Goal: Transaction & Acquisition: Obtain resource

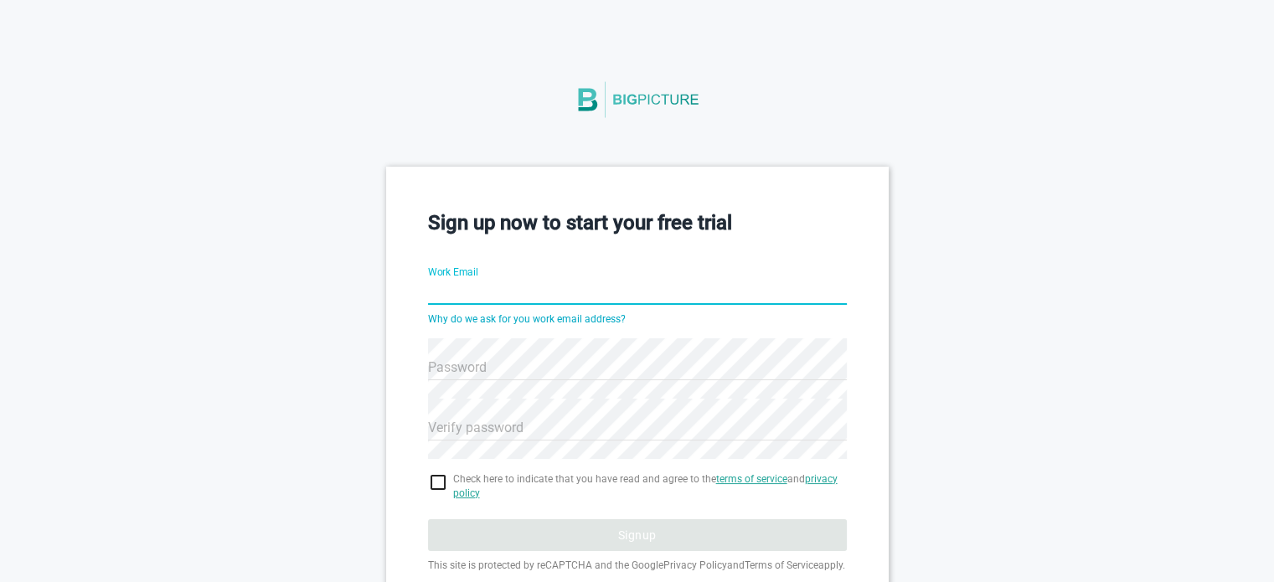
type input "[EMAIL_ADDRESS]"
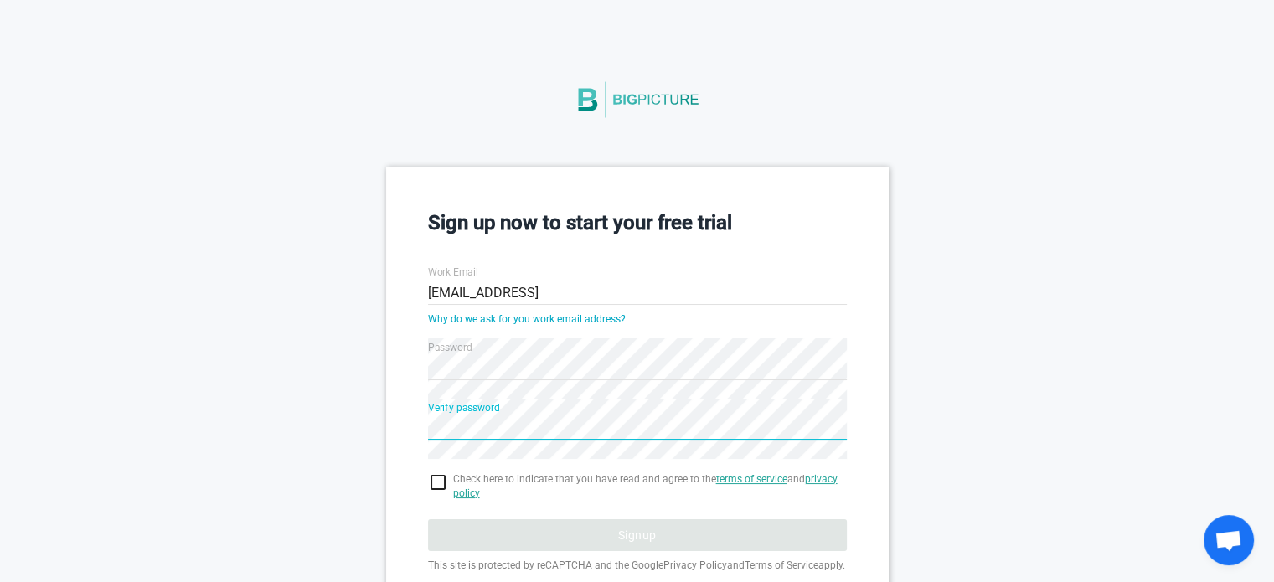
click at [1081, 376] on div "Sign up now to start your free trial Work Email [EMAIL_ADDRESS] Why do we ask f…" at bounding box center [637, 419] width 1274 height 505
click at [438, 476] on input "checkbox" at bounding box center [637, 483] width 419 height 20
checkbox input "true"
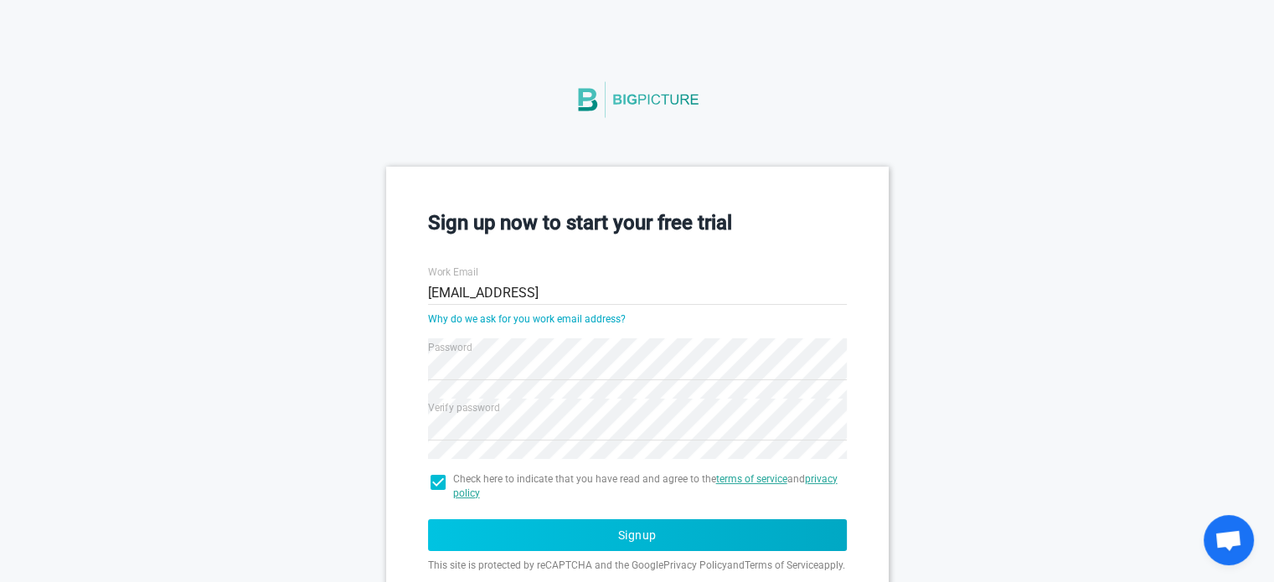
click at [583, 526] on button "Signup" at bounding box center [637, 535] width 419 height 32
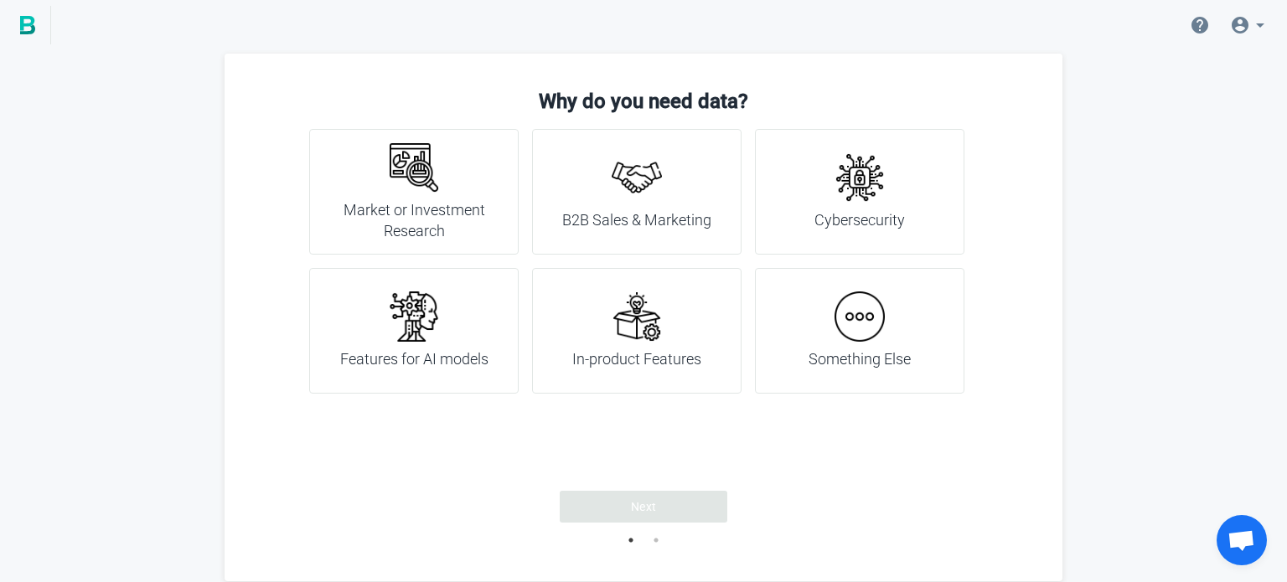
click at [631, 299] on img at bounding box center [637, 317] width 50 height 50
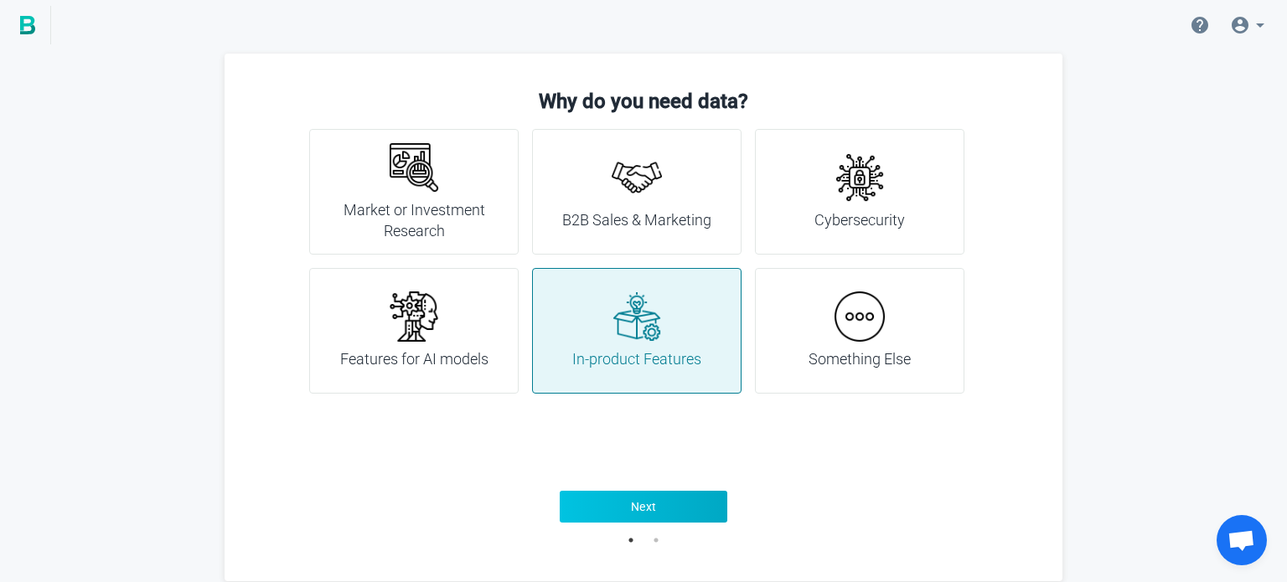
click at [622, 509] on button "Next" at bounding box center [644, 507] width 168 height 32
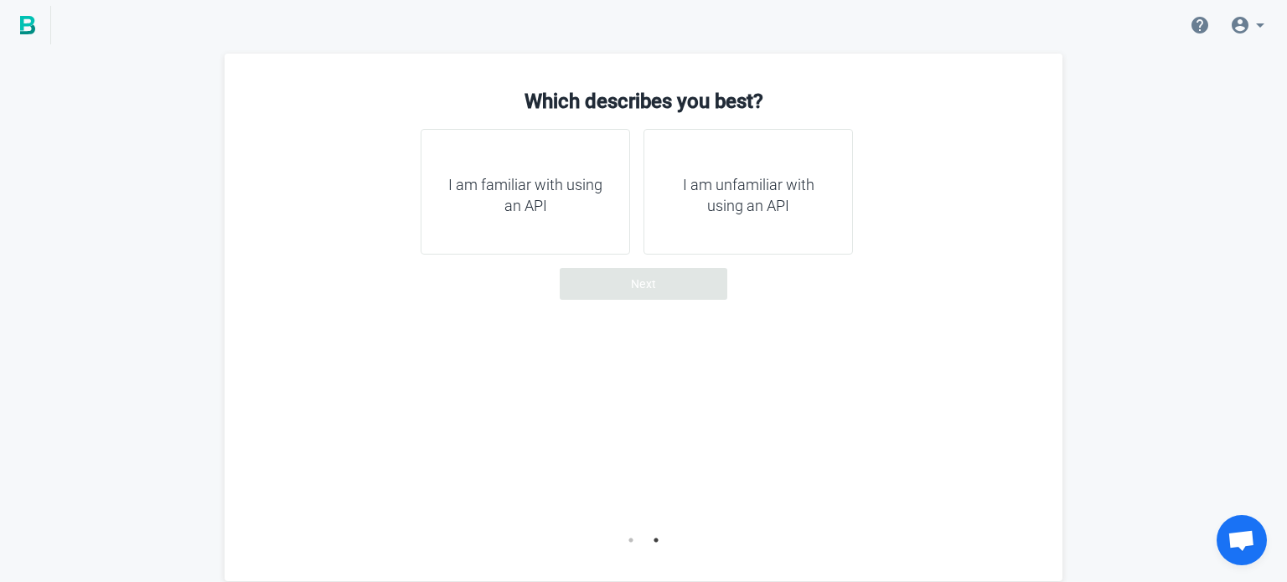
click at [593, 159] on div "I am familiar with using an API" at bounding box center [525, 192] width 209 height 126
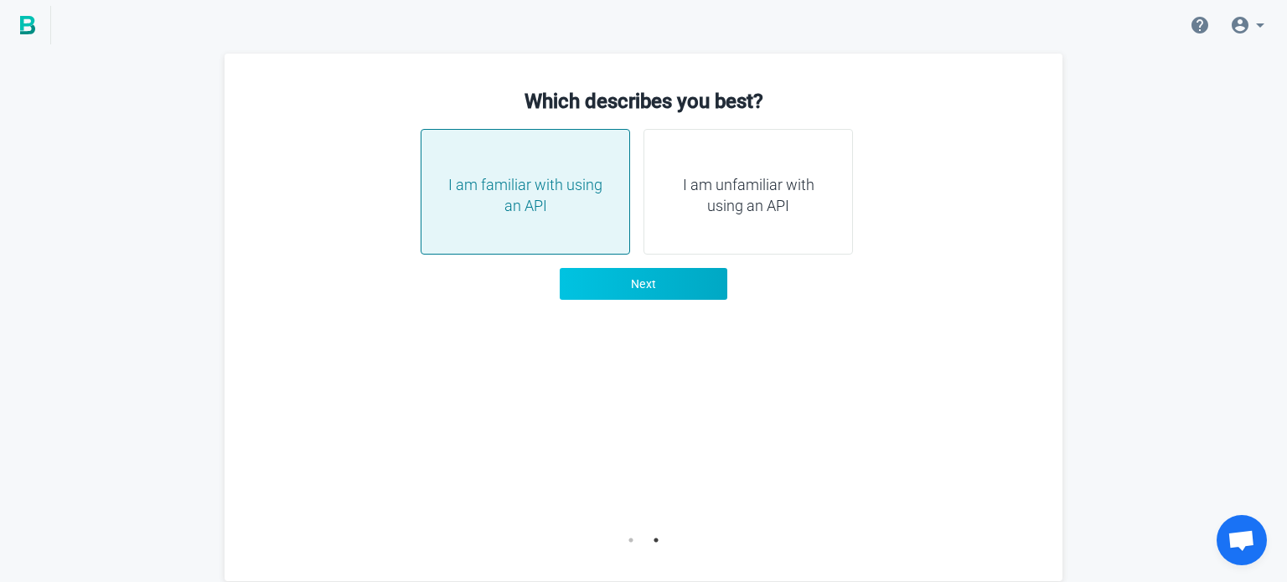
click at [647, 276] on span "Next" at bounding box center [644, 284] width 26 height 17
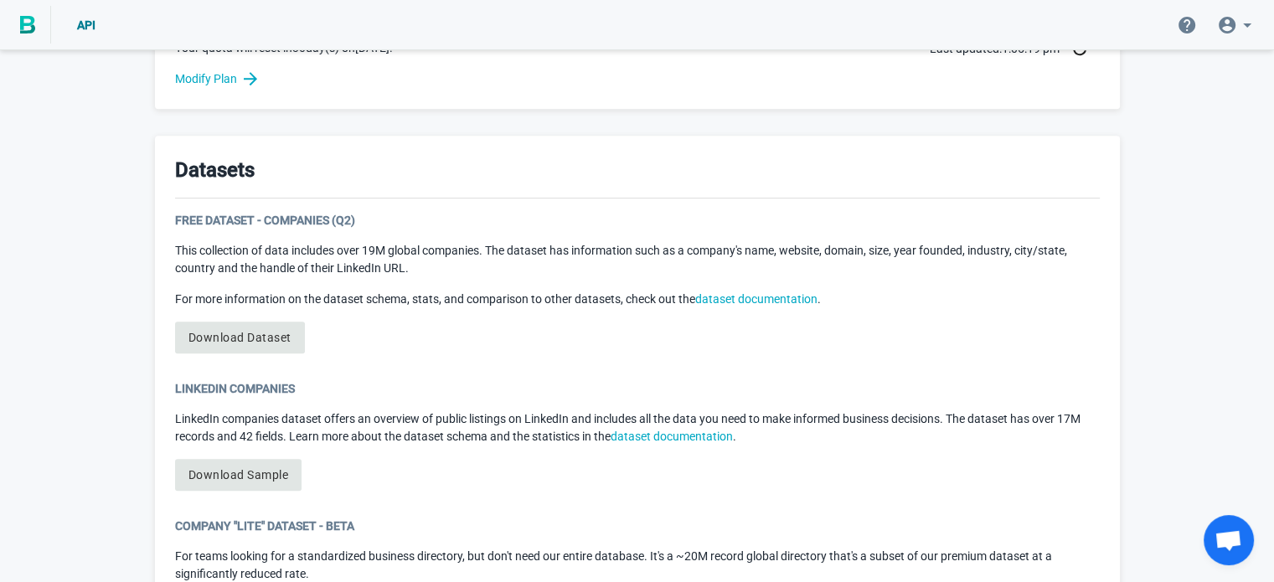
scroll to position [783, 0]
click at [206, 246] on p "This collection of data includes over 19M global companies. The dataset has inf…" at bounding box center [637, 257] width 925 height 35
click at [211, 250] on p "This collection of data includes over 19M global companies. The dataset has inf…" at bounding box center [637, 257] width 925 height 35
click at [457, 251] on p "This collection of data includes over 19M global companies. The dataset has inf…" at bounding box center [637, 257] width 925 height 35
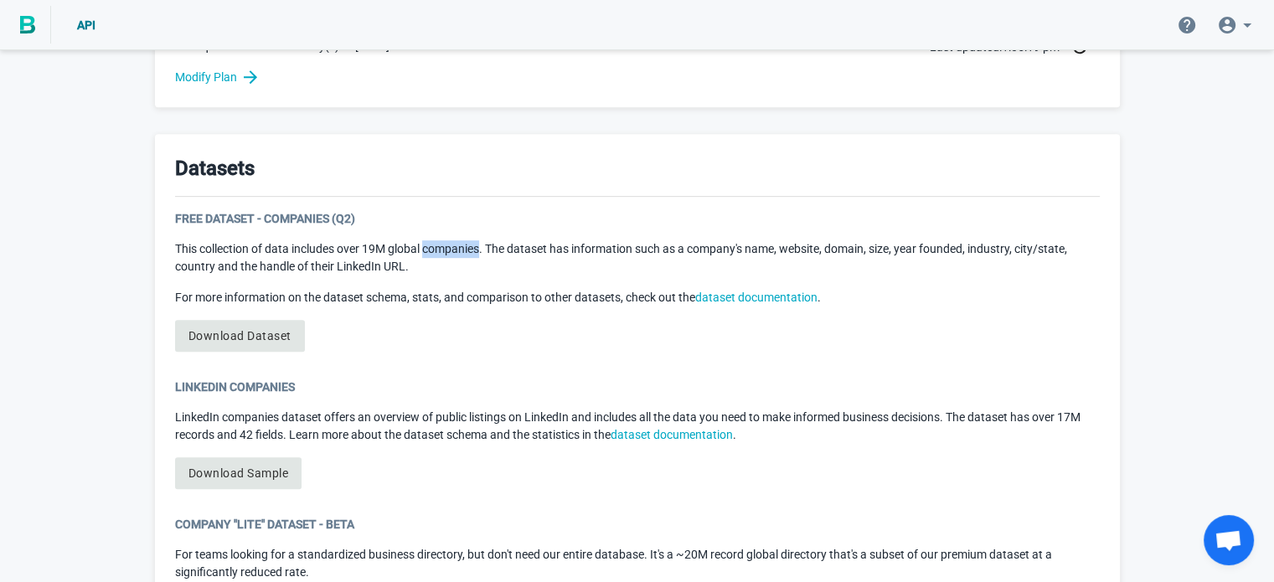
click at [457, 251] on p "This collection of data includes over 19M global companies. The dataset has inf…" at bounding box center [637, 257] width 925 height 35
click at [241, 337] on link "Download Dataset" at bounding box center [240, 336] width 130 height 32
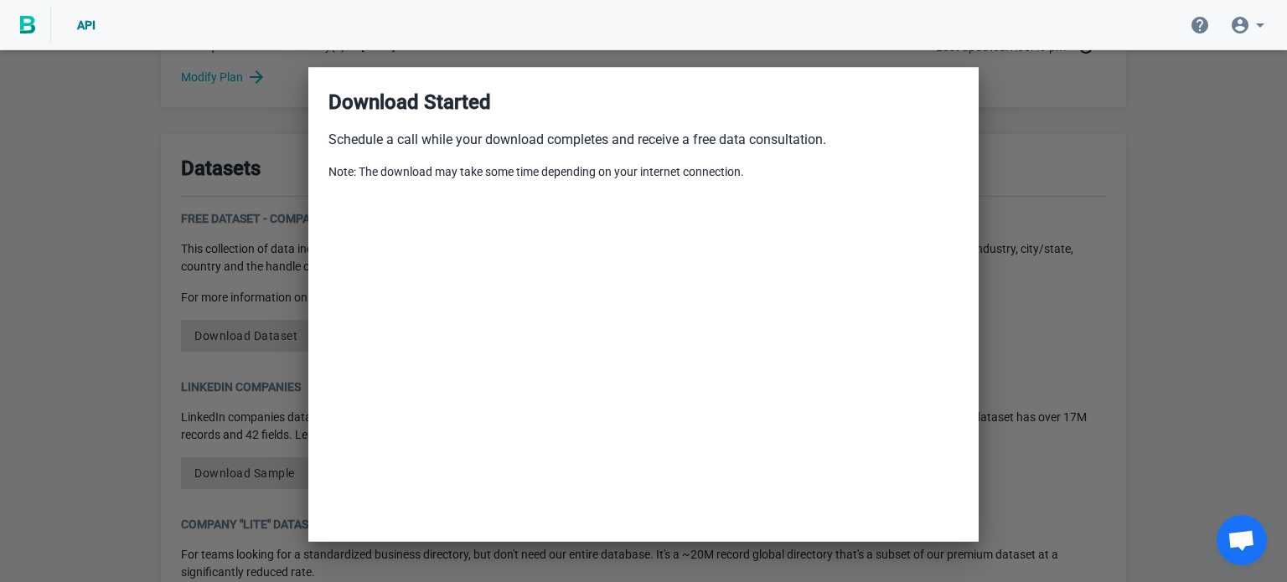
click at [234, 296] on div at bounding box center [643, 291] width 1287 height 582
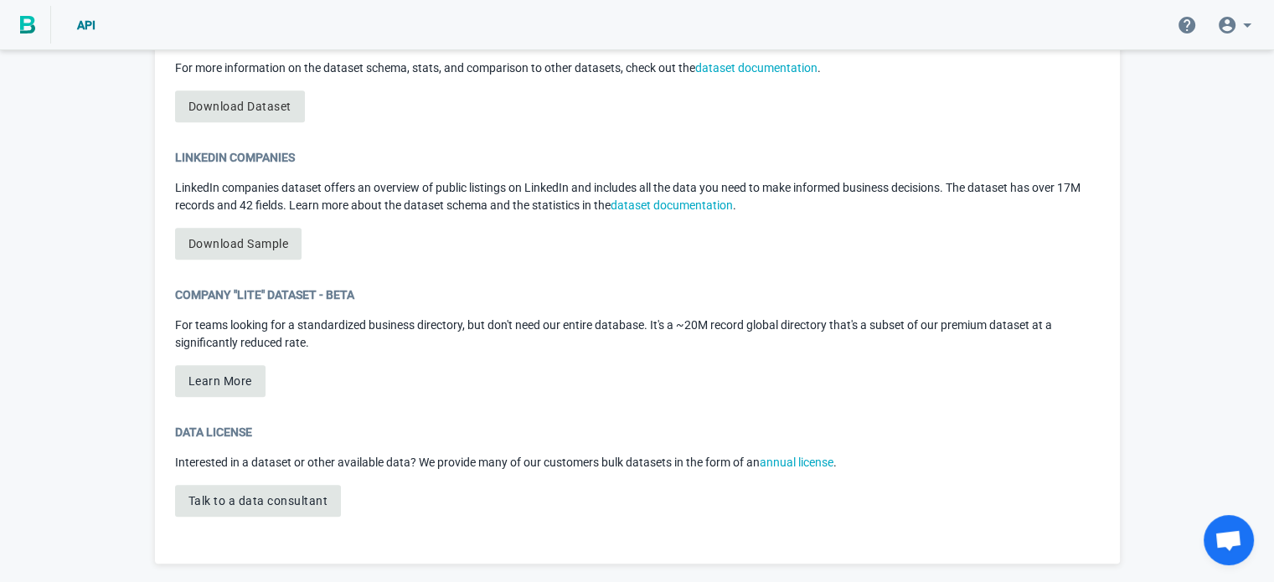
scroll to position [1012, 0]
click at [220, 268] on div "LinkedIn Companies LinkedIn companies dataset offers an overview of public list…" at bounding box center [637, 211] width 925 height 124
click at [216, 459] on p "Interested in a dataset or other available data? We provide many of our custome…" at bounding box center [637, 463] width 925 height 18
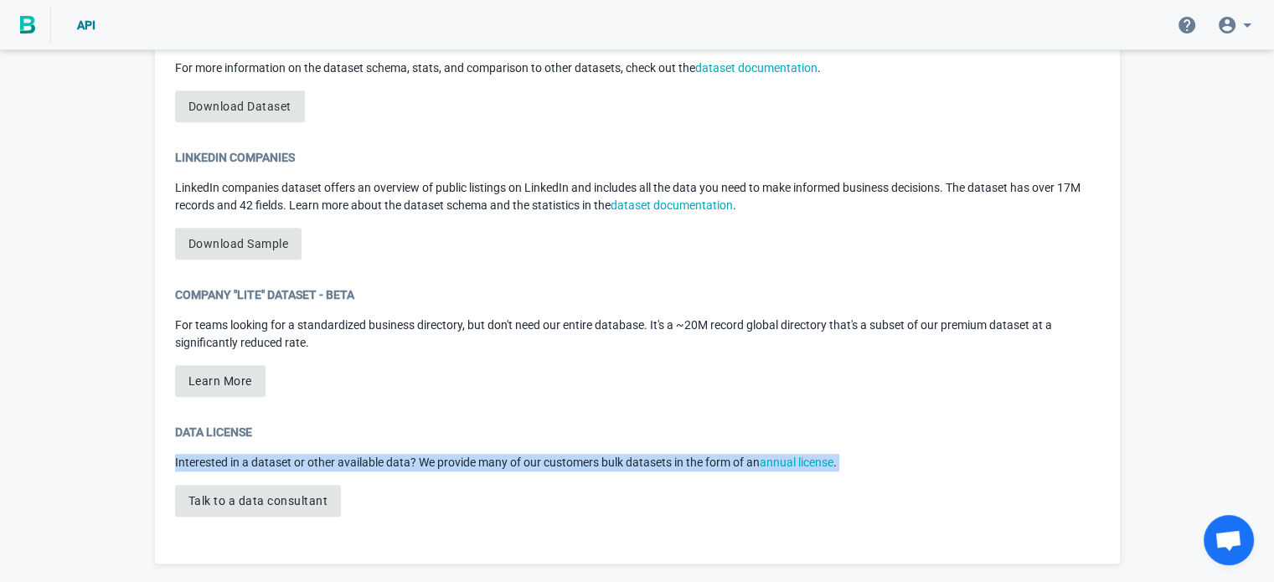
click at [216, 459] on p "Interested in a dataset or other available data? We provide many of our custome…" at bounding box center [637, 463] width 925 height 18
click at [165, 472] on div "Datasets Free Dataset - Companies (Q2) This collection of data includes over 19…" at bounding box center [637, 233] width 965 height 659
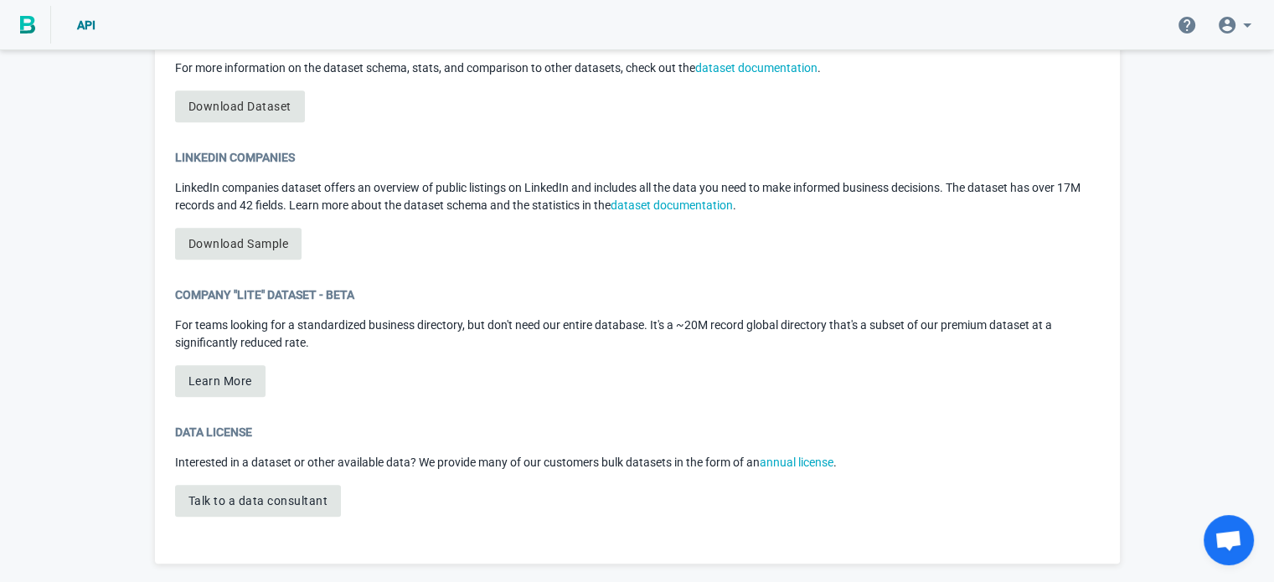
click at [244, 461] on p "Interested in a dataset or other available data? We provide many of our custome…" at bounding box center [637, 463] width 925 height 18
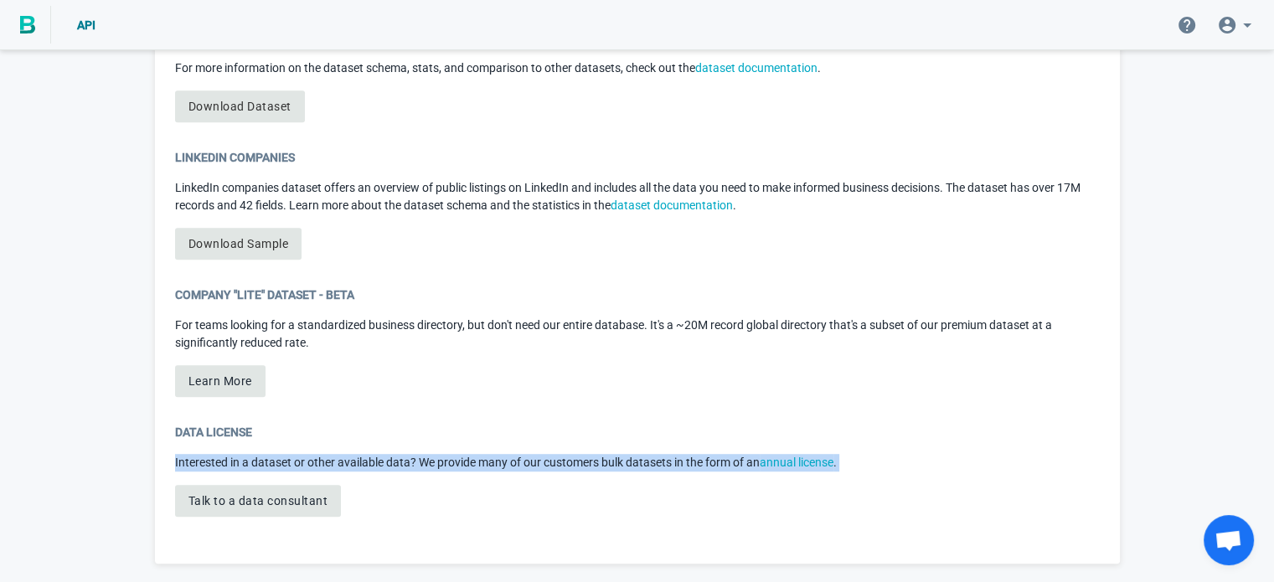
click at [244, 461] on p "Interested in a dataset or other available data? We provide many of our custome…" at bounding box center [637, 463] width 925 height 18
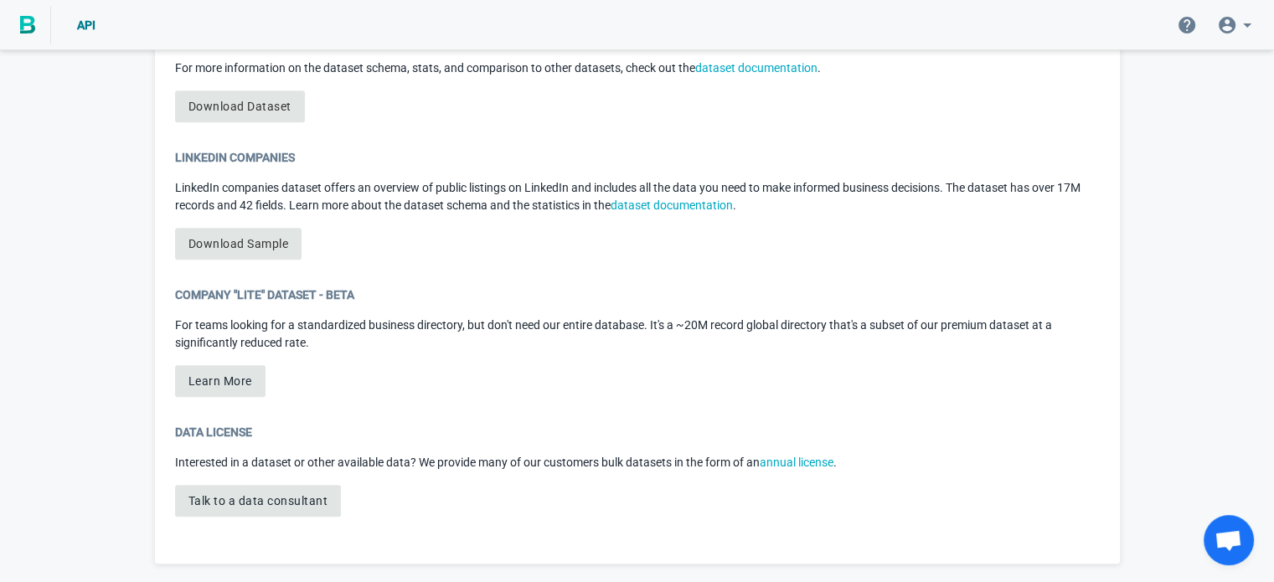
click at [649, 180] on p "LinkedIn companies dataset offers an overview of public listings on LinkedIn an…" at bounding box center [637, 196] width 925 height 35
click at [649, 181] on p "LinkedIn companies dataset offers an overview of public listings on LinkedIn an…" at bounding box center [637, 196] width 925 height 35
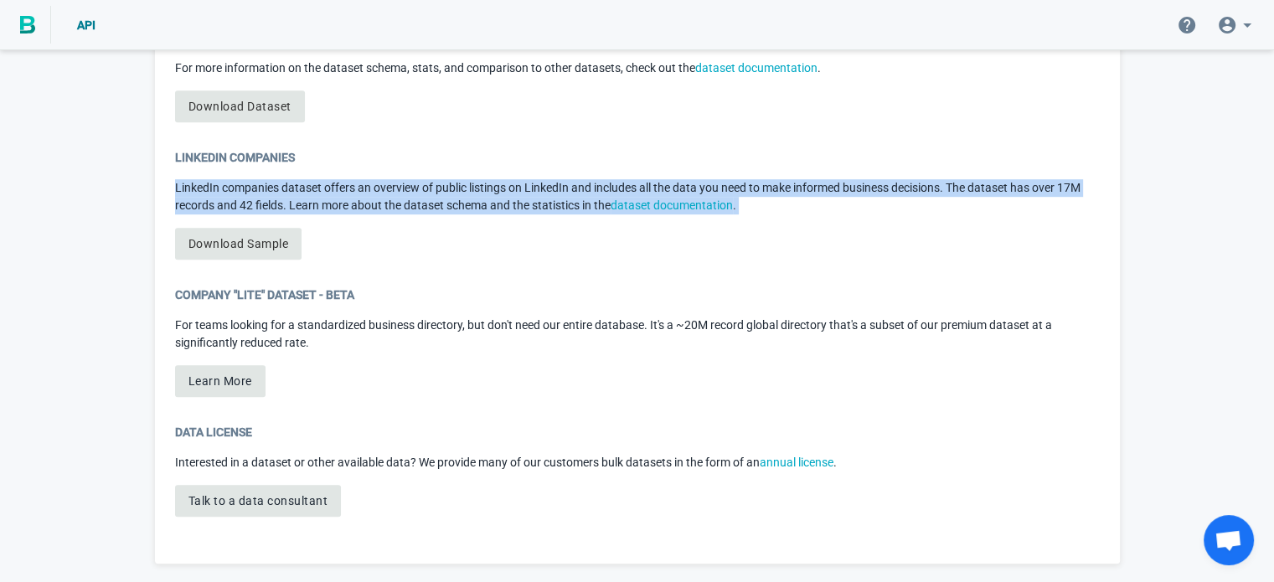
click at [649, 181] on p "LinkedIn companies dataset offers an overview of public listings on LinkedIn an…" at bounding box center [637, 196] width 925 height 35
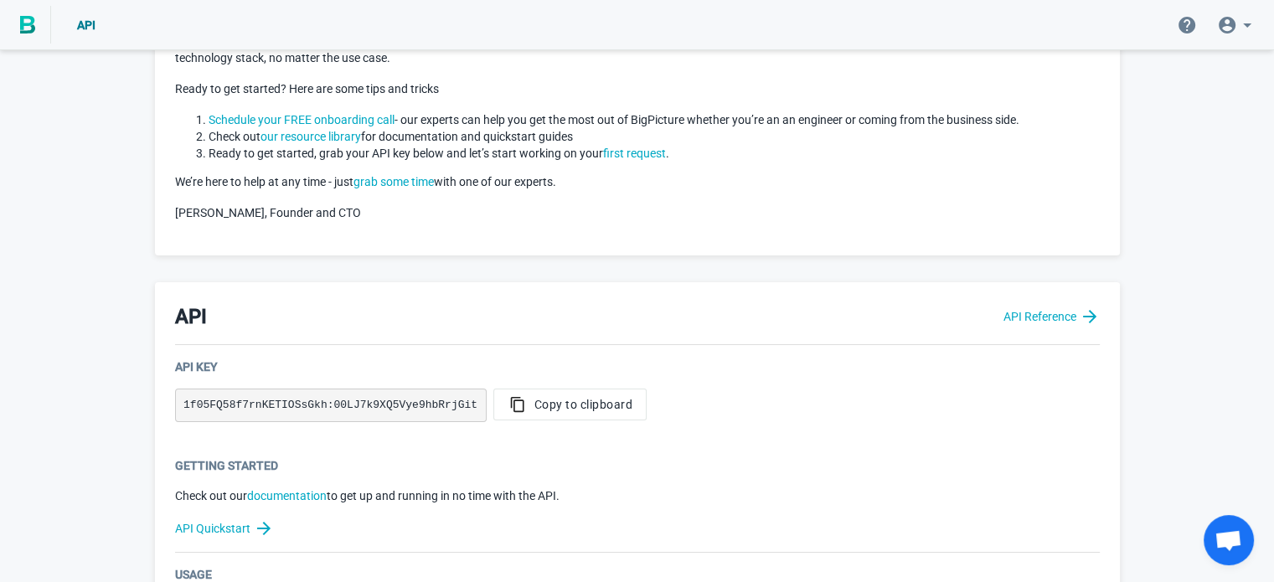
scroll to position [0, 0]
